Goal: Task Accomplishment & Management: Use online tool/utility

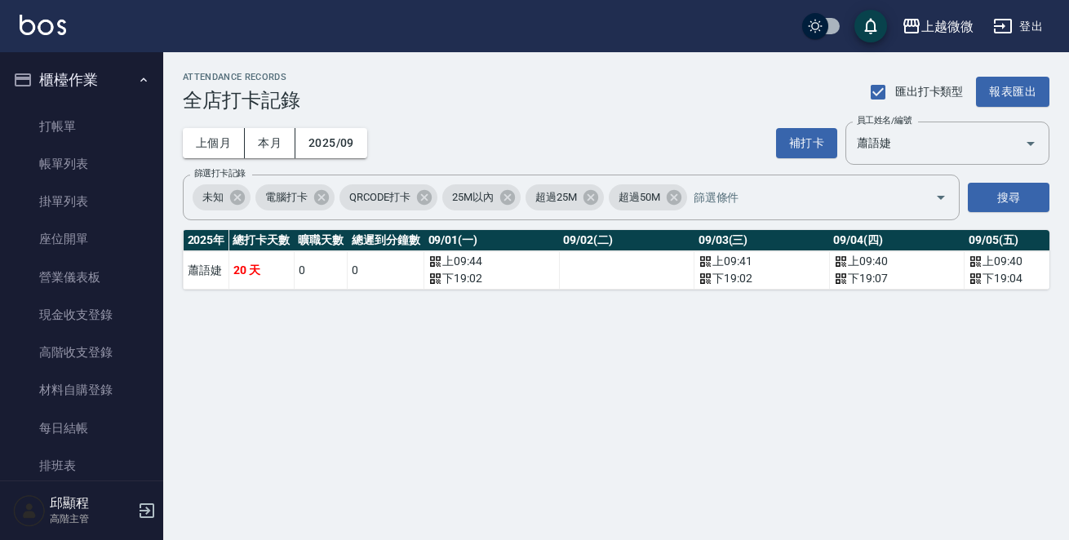
scroll to position [2279, 0]
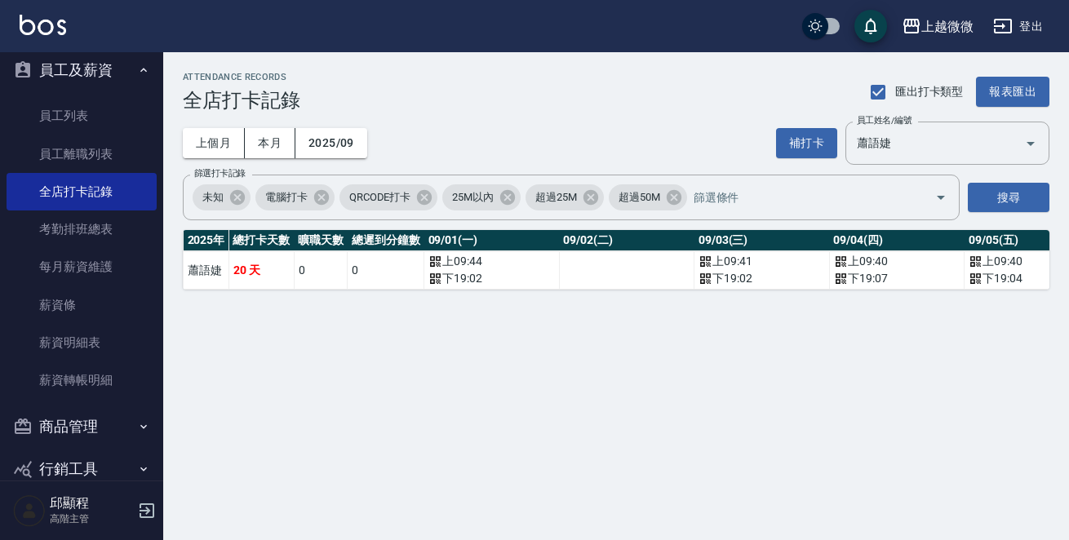
click at [45, 21] on img at bounding box center [43, 25] width 46 height 20
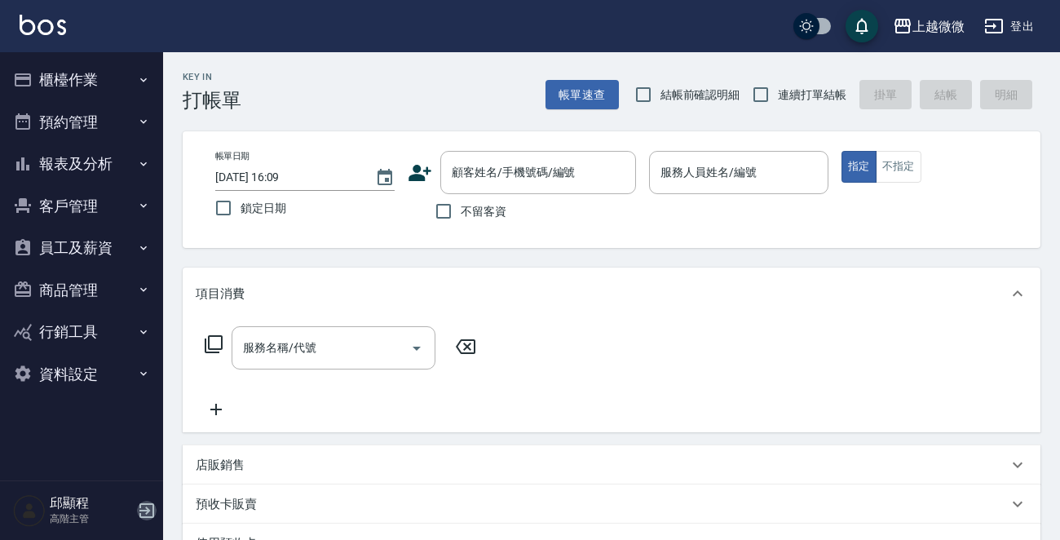
click at [148, 510] on icon "button" at bounding box center [146, 510] width 15 height 15
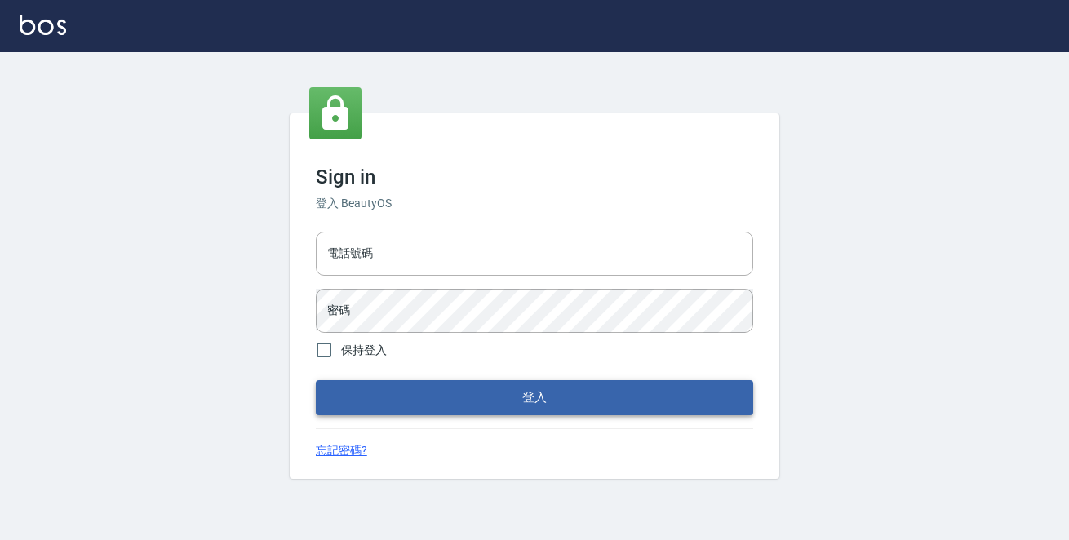
type input "0229470385"
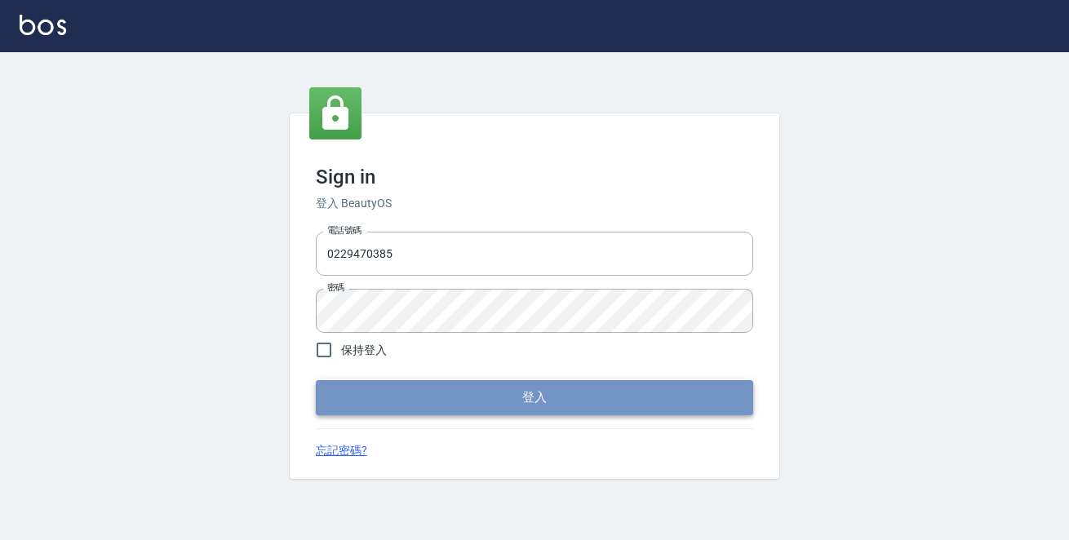
click at [501, 397] on button "登入" at bounding box center [534, 397] width 437 height 34
